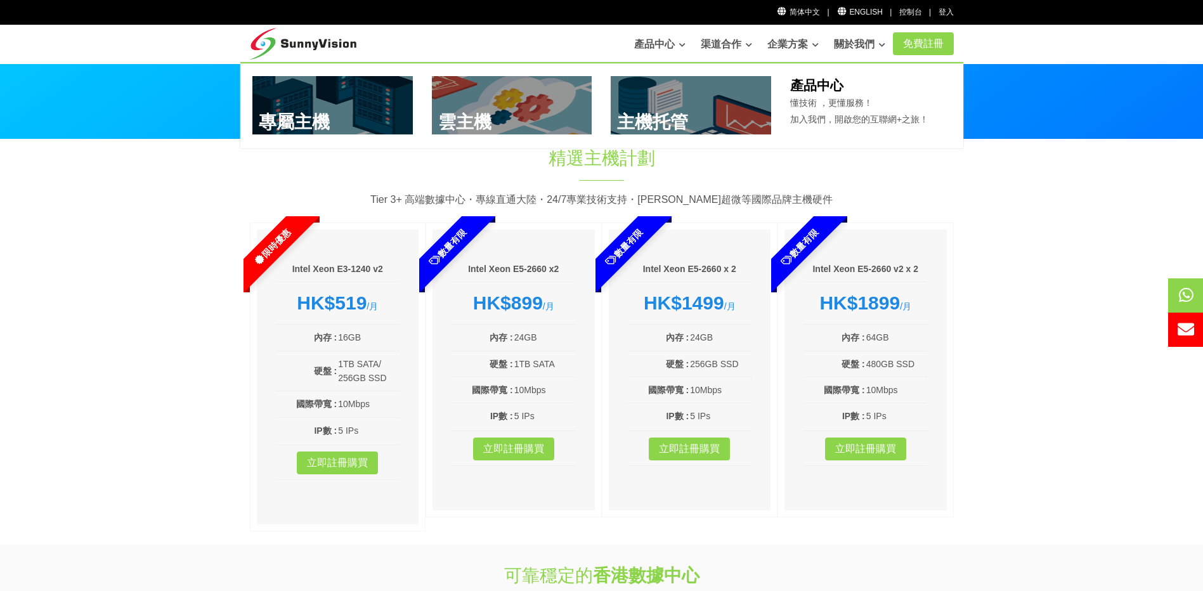
click at [524, 114] on link at bounding box center [512, 105] width 160 height 58
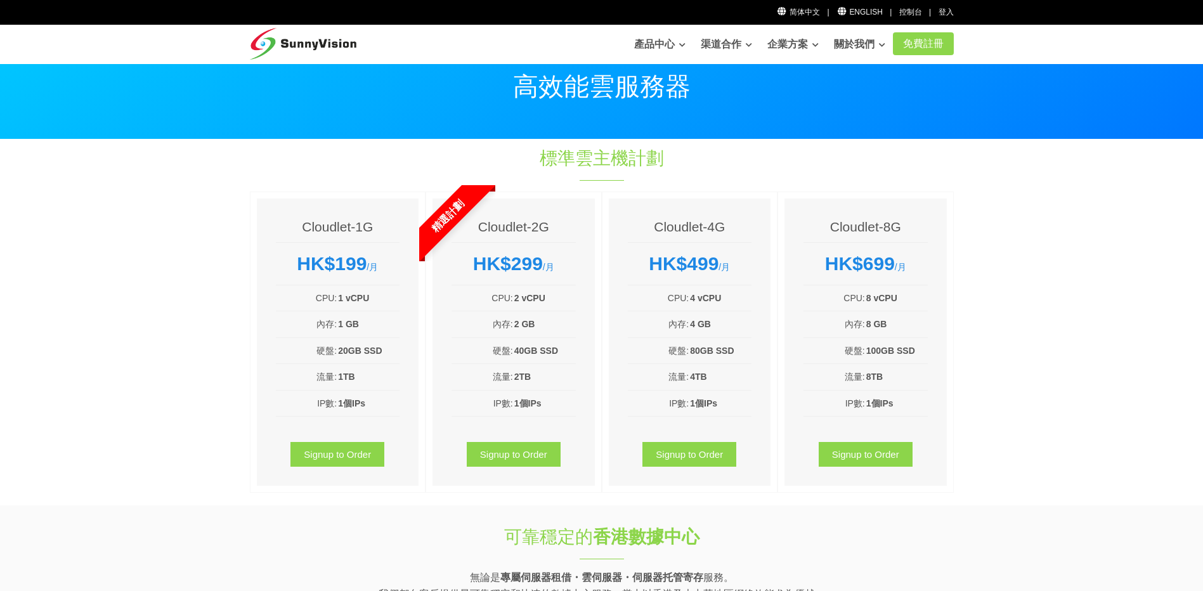
click at [302, 283] on div "Cloudlet-1G HK$199 /月 CPU: 1 vCPU 內存: 1 GB 硬盤: 20GB SSD 流量: 1TB IP數: 1個IPs Sign…" at bounding box center [338, 341] width 162 height 287
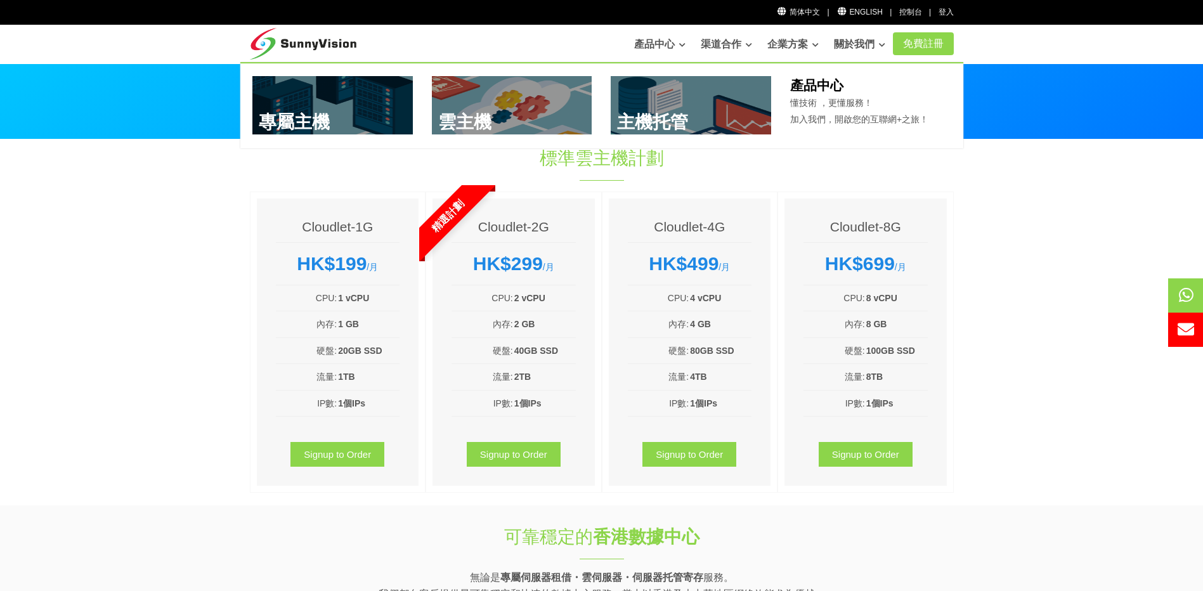
click at [651, 43] on link "產品中心" at bounding box center [659, 44] width 51 height 25
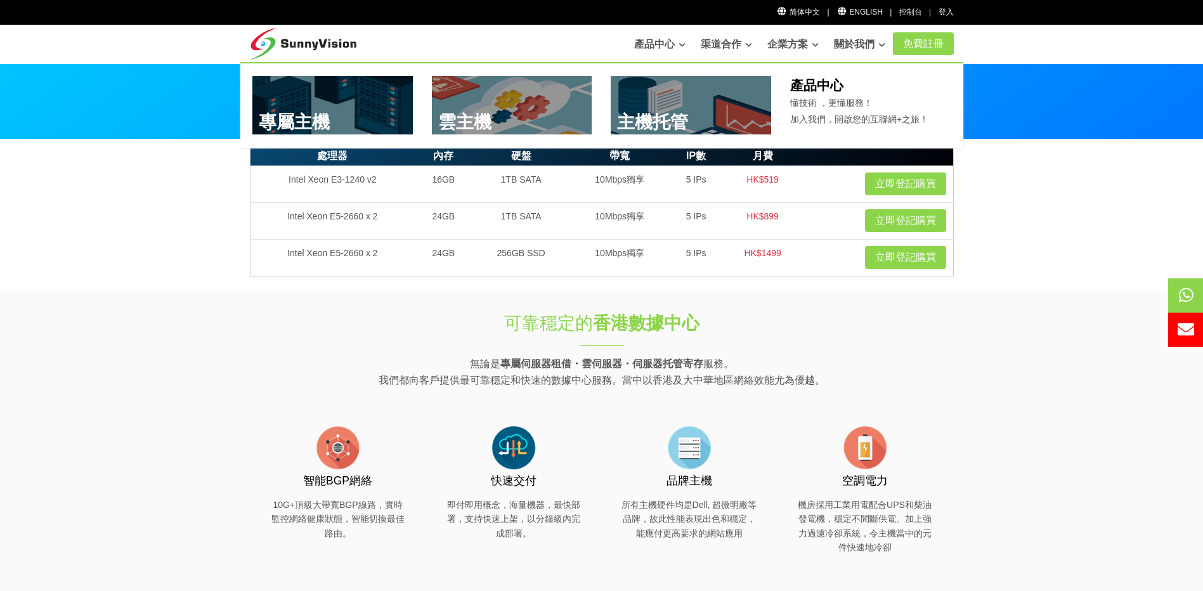
click at [333, 115] on link at bounding box center [332, 105] width 160 height 58
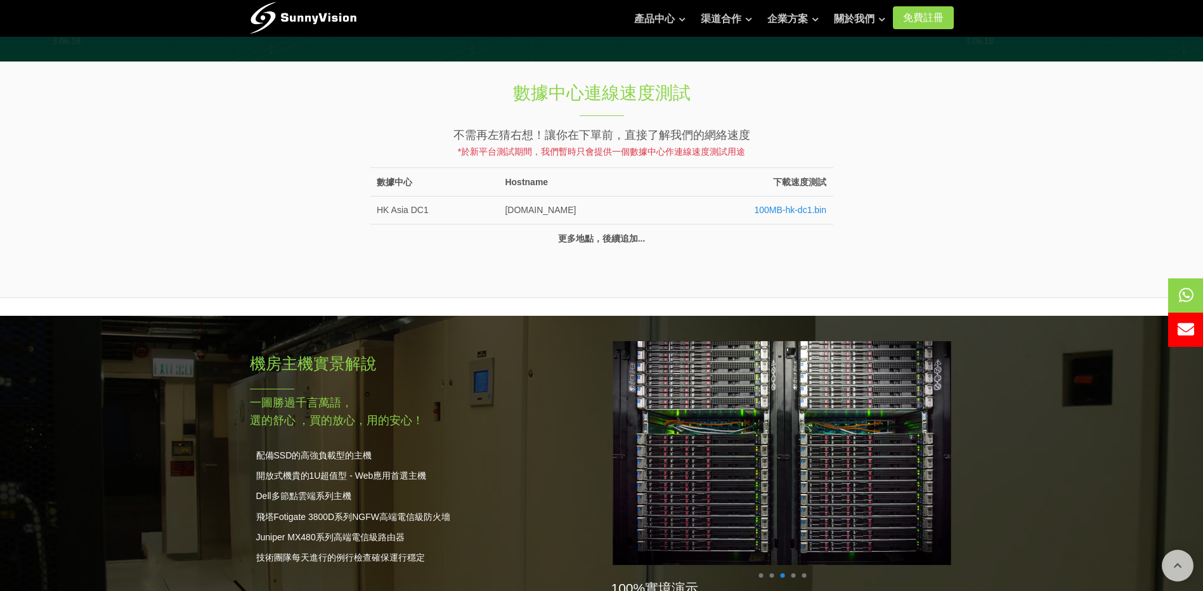
scroll to position [740, 0]
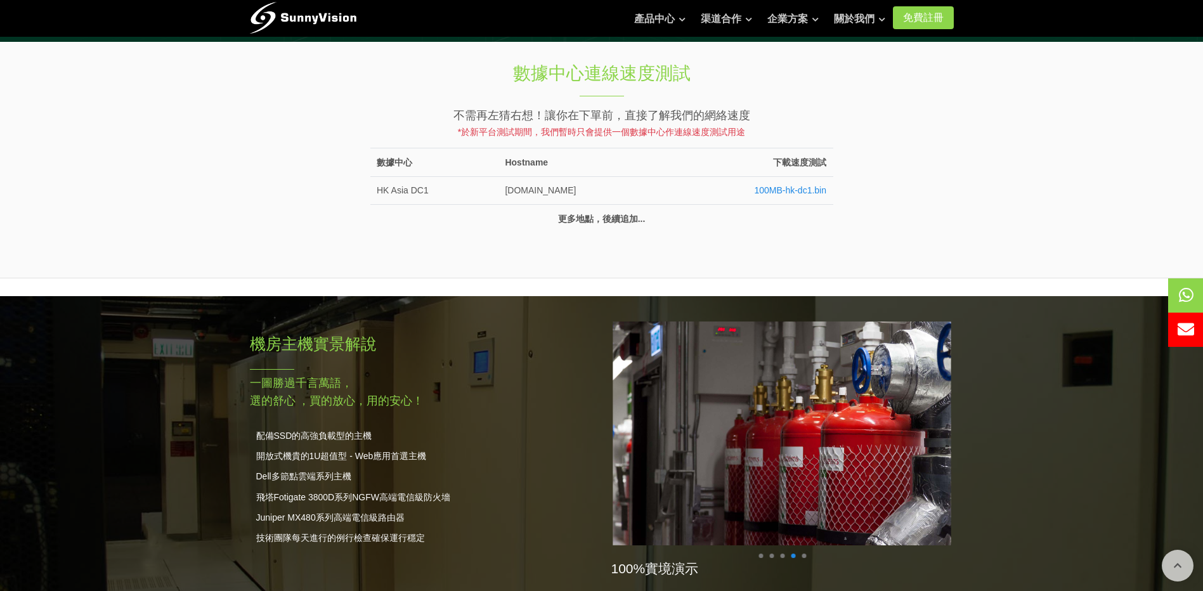
click at [656, 199] on td "speedtest.hkg.sunnyvision.com" at bounding box center [581, 190] width 166 height 28
click at [778, 190] on link "100MB-hk-dc1.bin" at bounding box center [790, 190] width 72 height 10
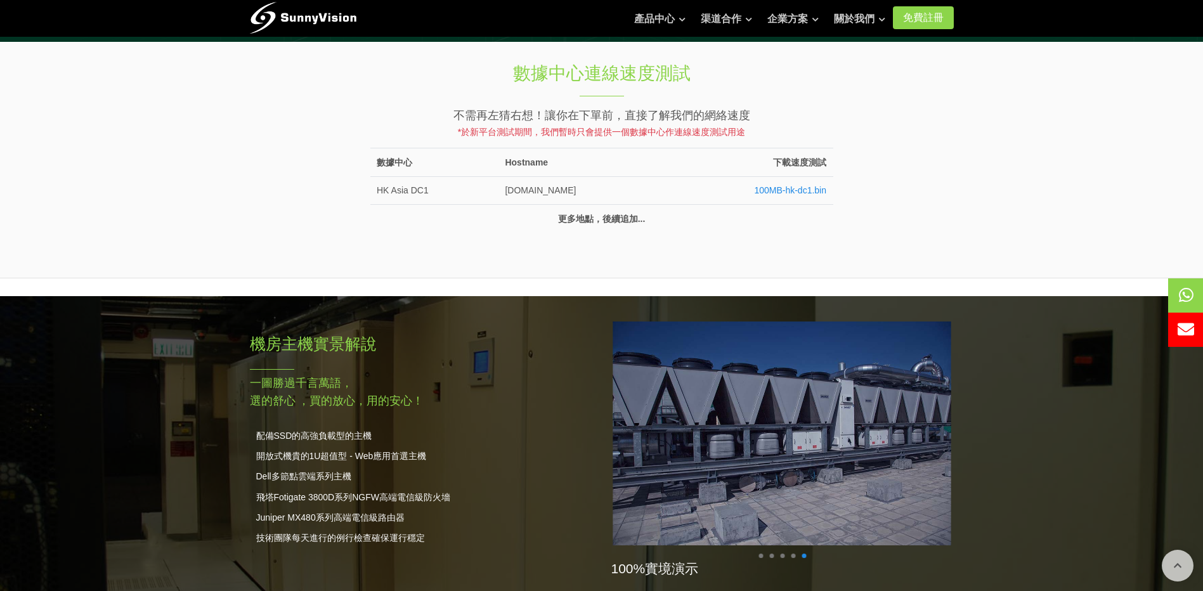
click at [583, 219] on td "更多地點，後續追加..." at bounding box center [601, 219] width 463 height 28
click at [541, 120] on span "不需再左猜右想！讓你在下單前，直接了解我們的網絡速度" at bounding box center [601, 115] width 297 height 13
click at [525, 165] on th "Hostname" at bounding box center [581, 162] width 166 height 28
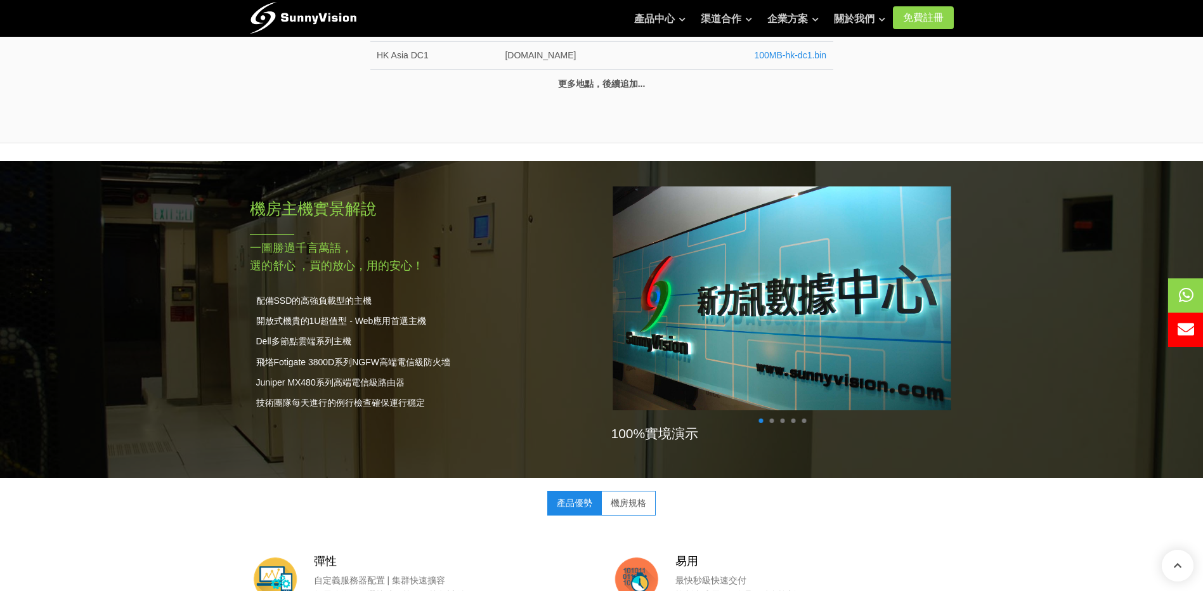
scroll to position [1162, 0]
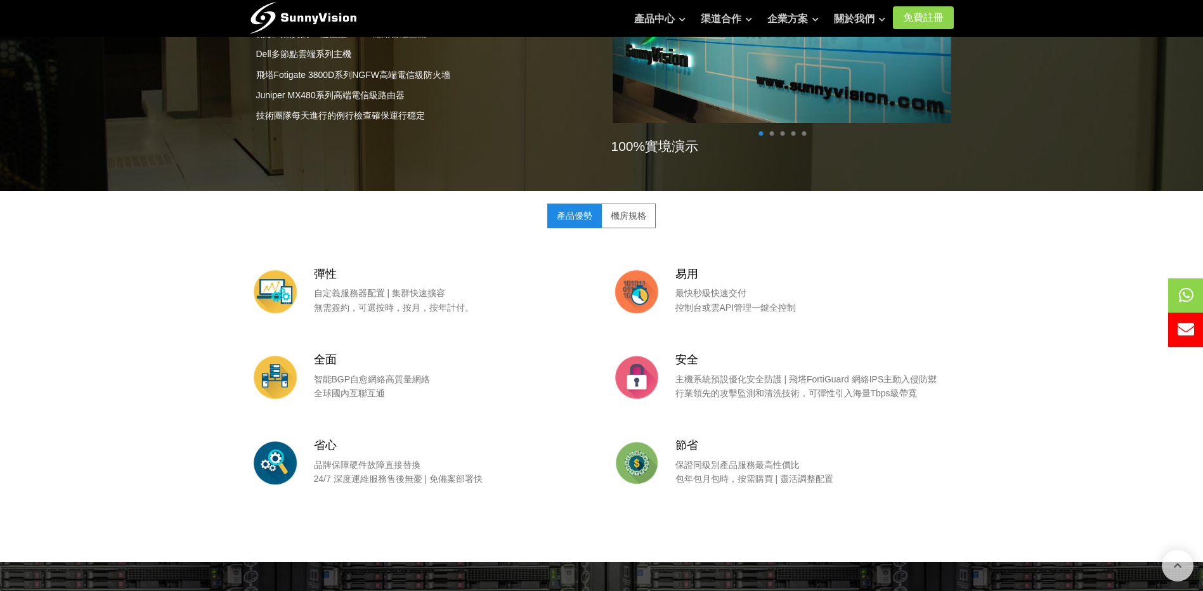
click at [606, 207] on link "機房規格" at bounding box center [628, 216] width 55 height 24
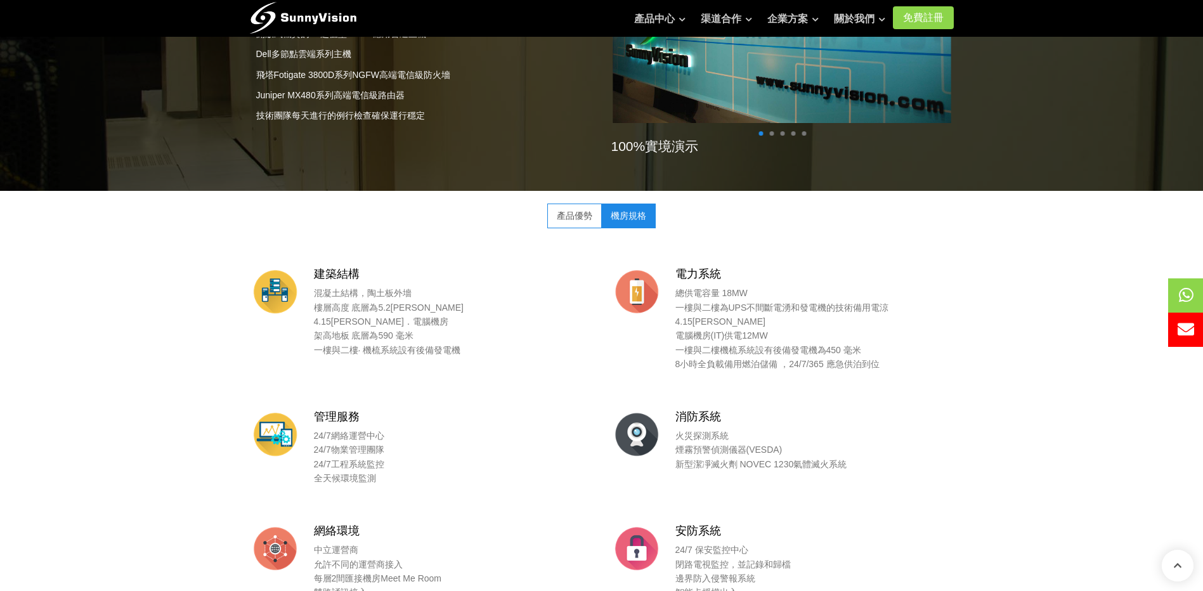
click at [621, 219] on link "機房規格" at bounding box center [628, 216] width 55 height 24
click at [567, 218] on link "產品優勢" at bounding box center [574, 216] width 55 height 24
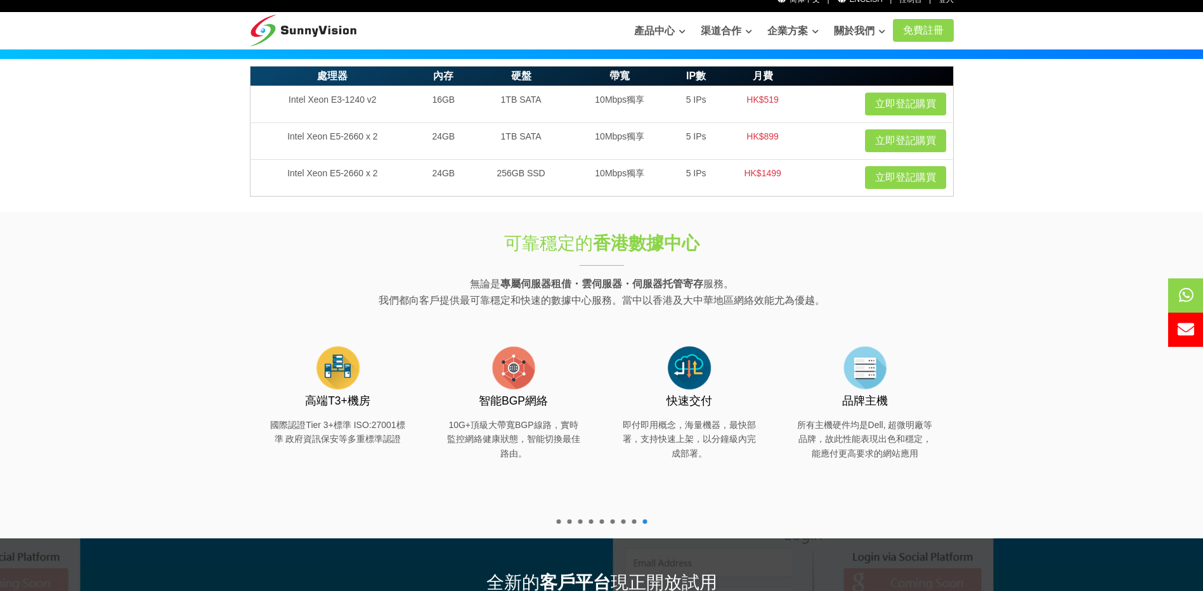
scroll to position [0, 0]
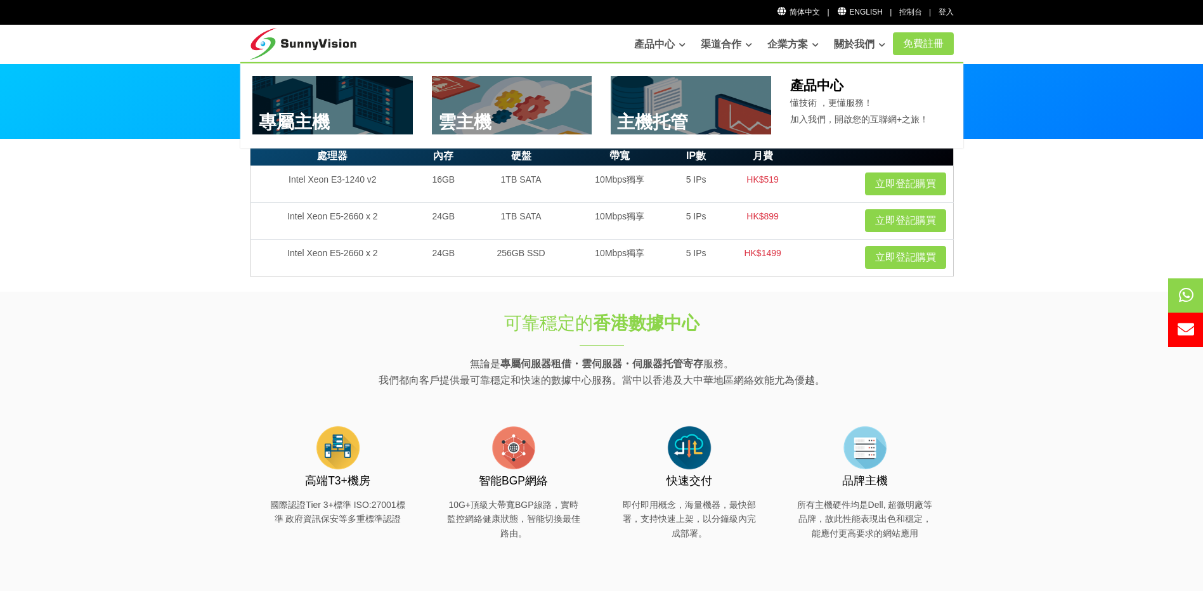
click at [696, 108] on link at bounding box center [691, 105] width 160 height 58
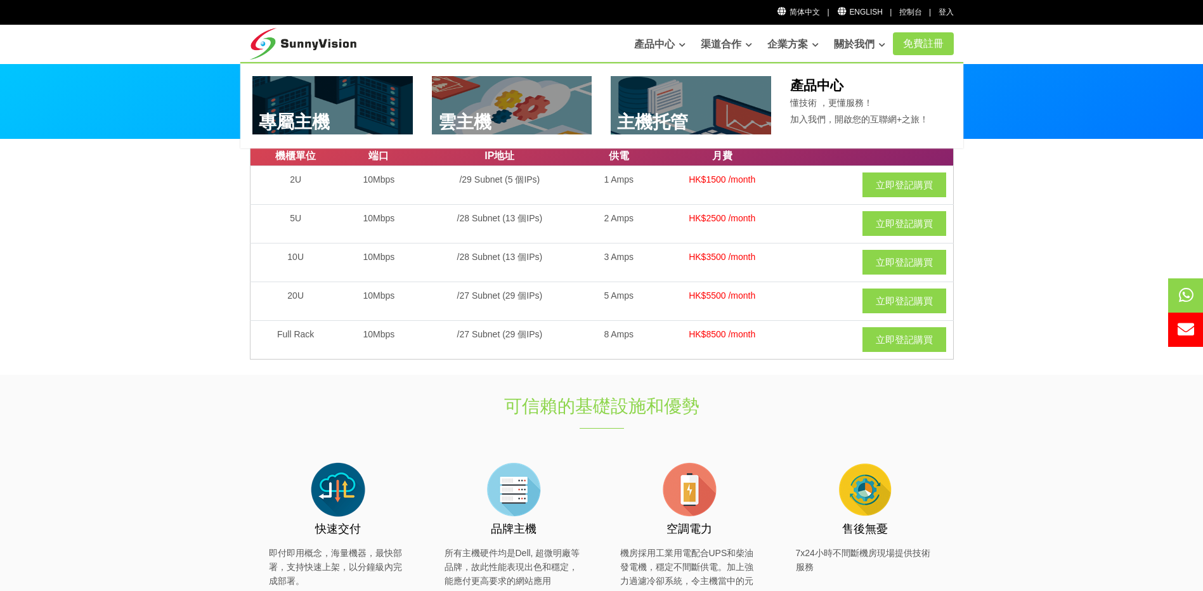
click at [311, 117] on link at bounding box center [332, 105] width 160 height 58
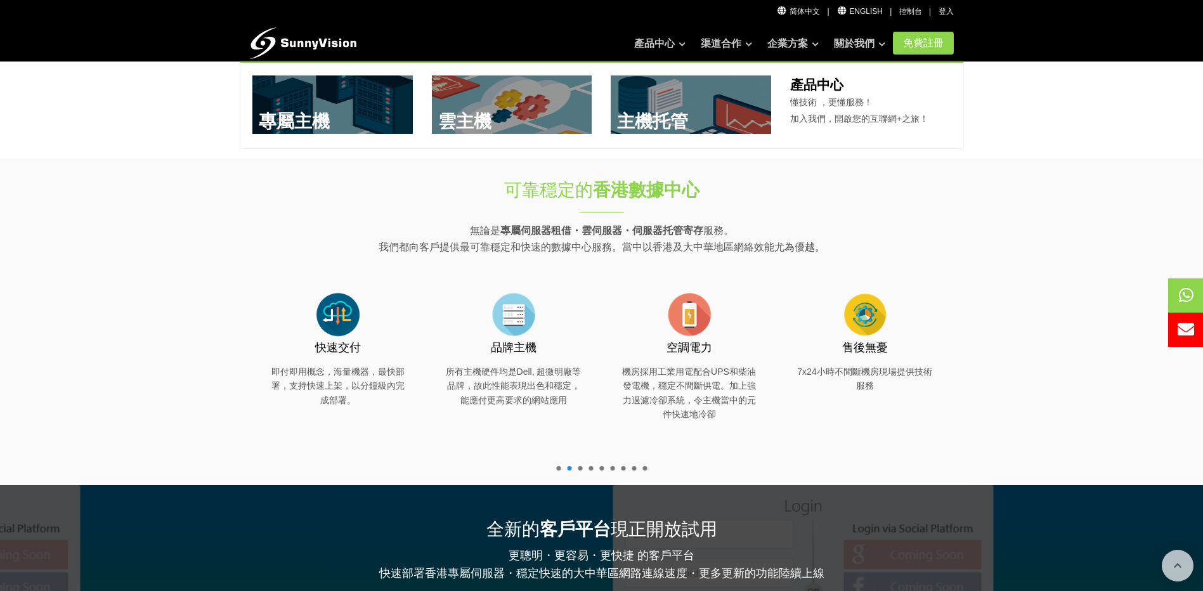
scroll to position [317, 0]
